Goal: Entertainment & Leisure: Consume media (video, audio)

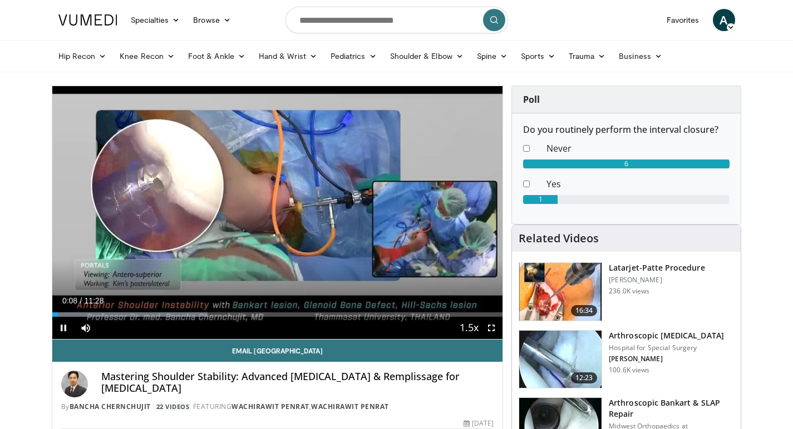
click at [490, 325] on span "Video Player" at bounding box center [491, 328] width 22 height 22
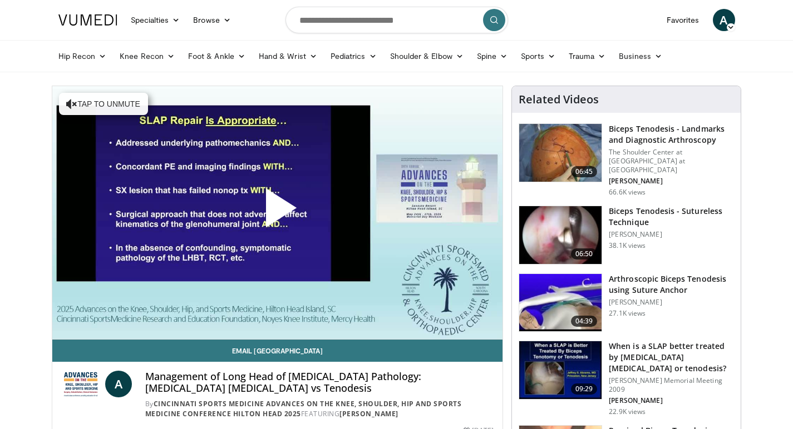
click at [277, 212] on span "Video Player" at bounding box center [277, 212] width 0 height 0
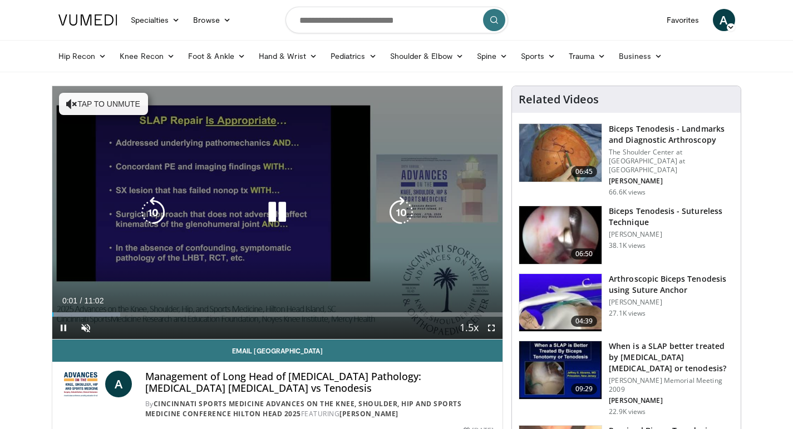
click at [126, 107] on button "Tap to unmute" at bounding box center [103, 104] width 89 height 22
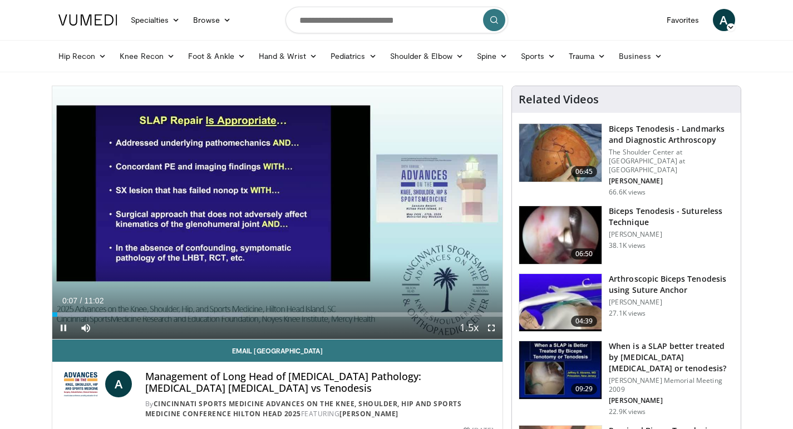
click at [489, 329] on span "Video Player" at bounding box center [491, 328] width 22 height 22
